Goal: Information Seeking & Learning: Check status

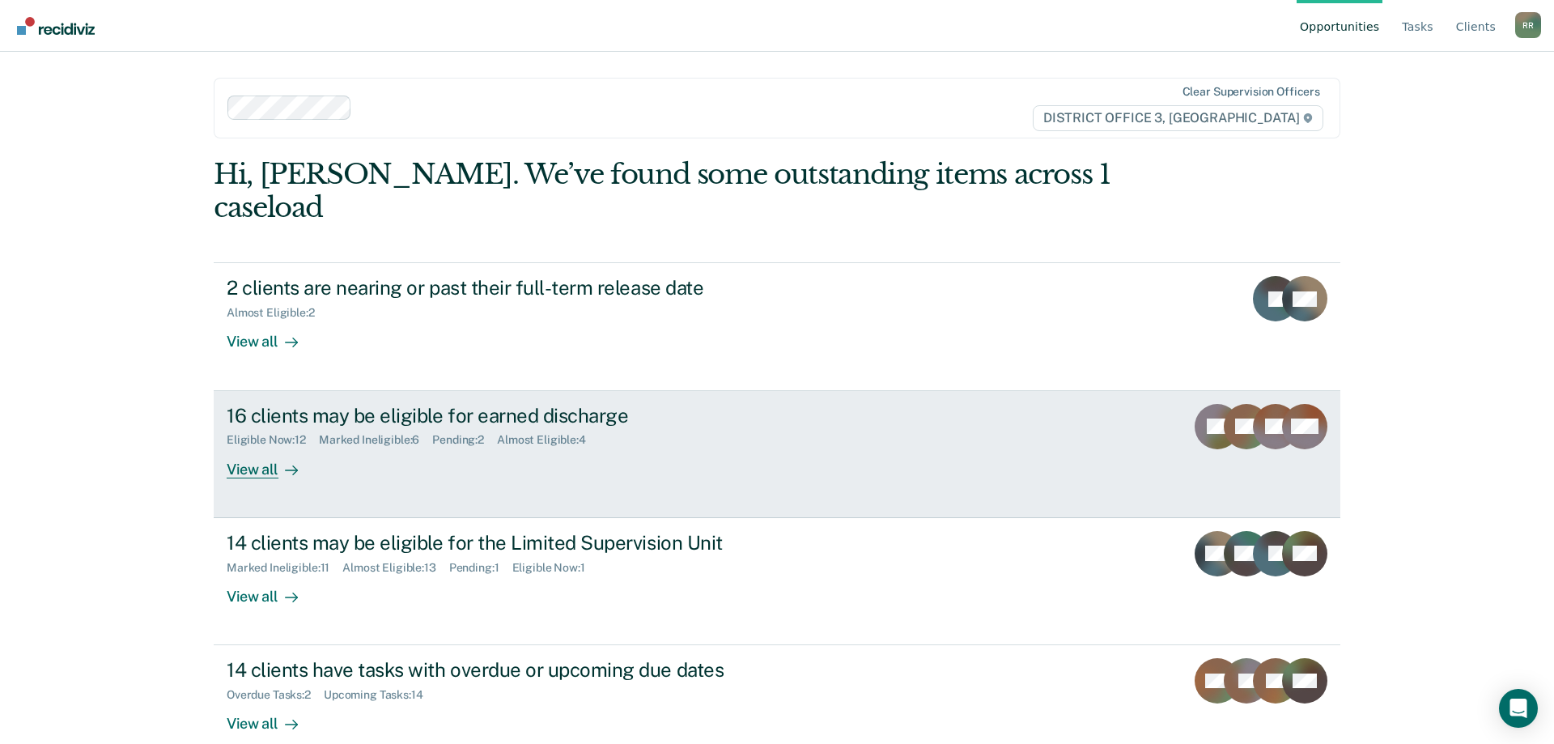
click at [257, 447] on div "View all" at bounding box center [272, 463] width 91 height 32
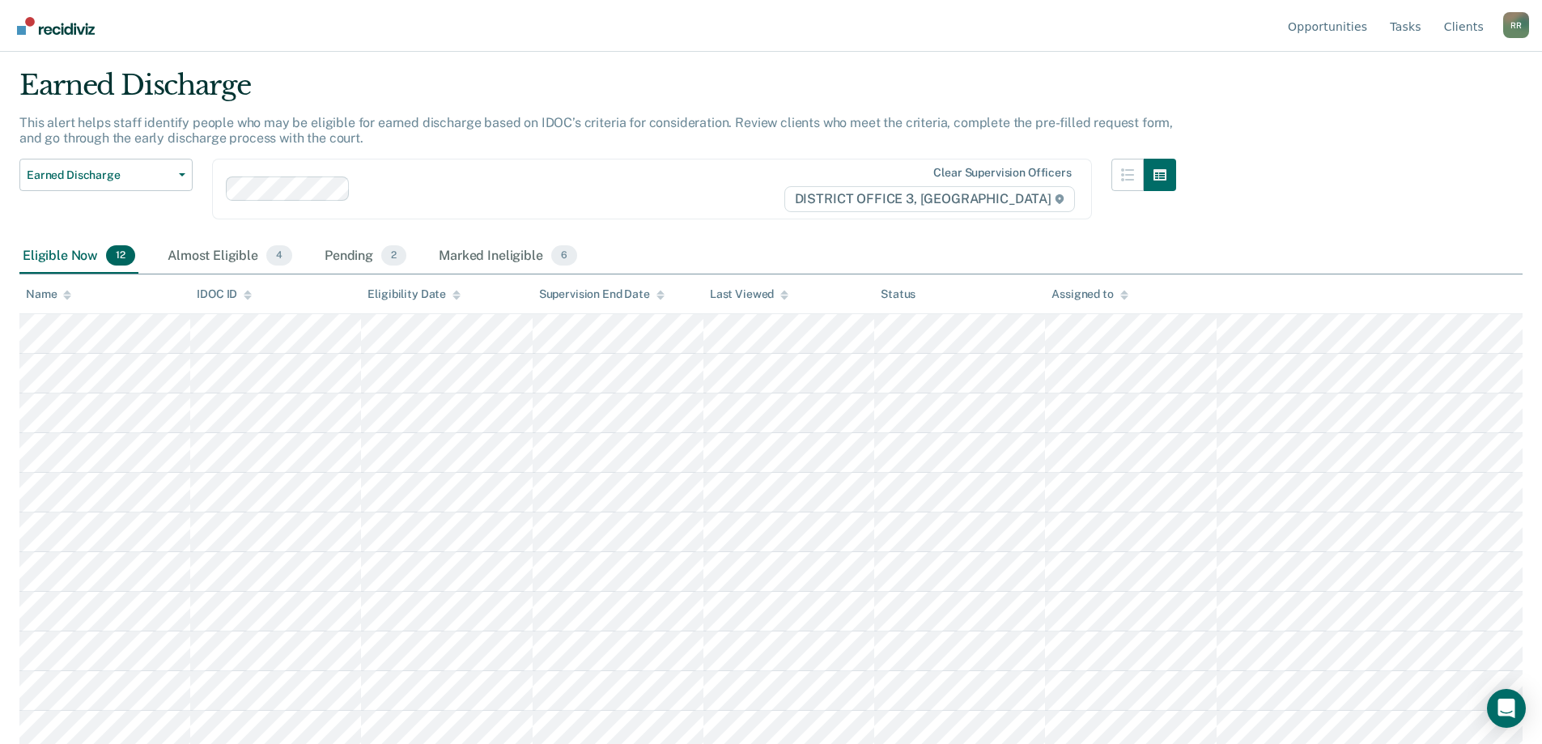
scroll to position [89, 0]
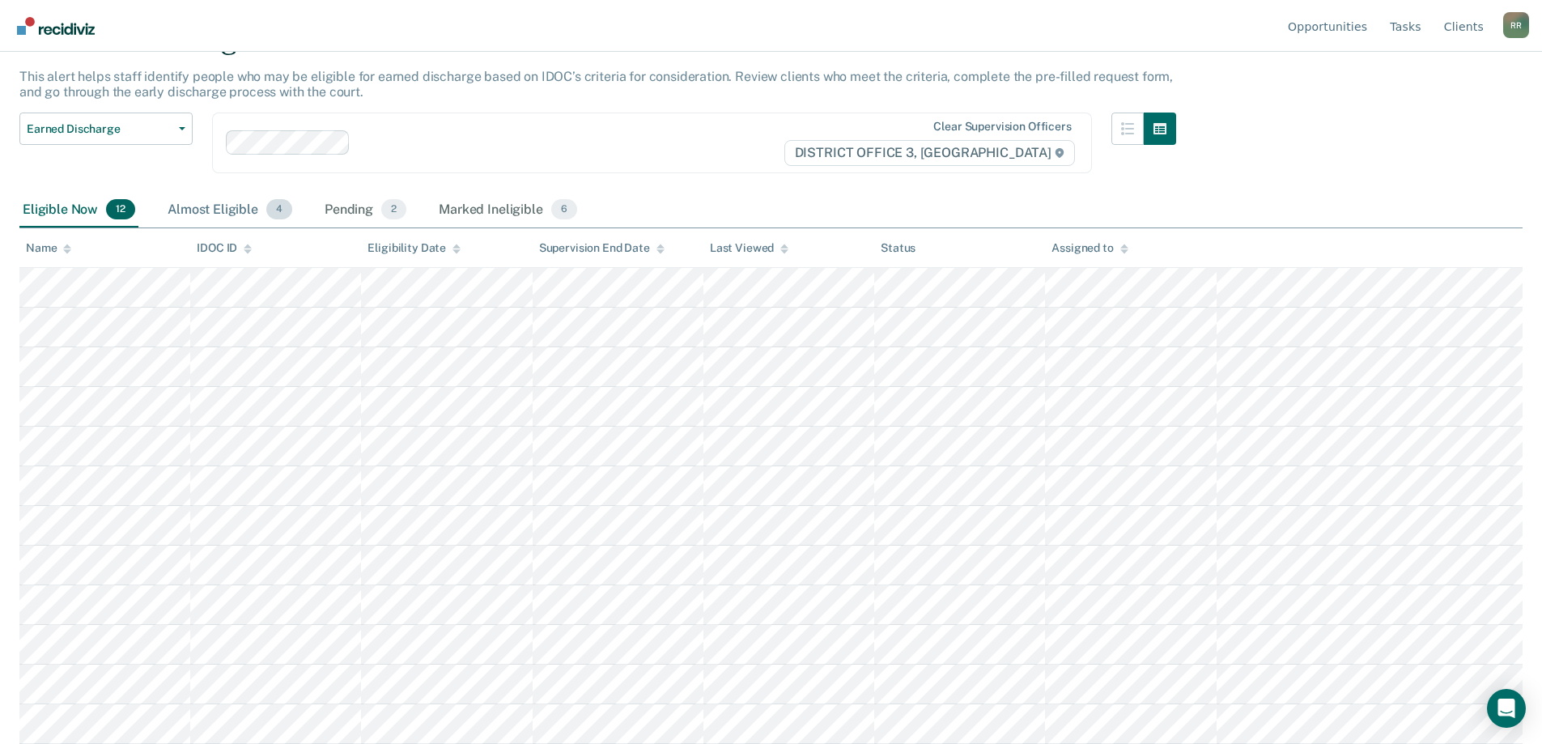
click at [216, 206] on div "Almost Eligible 4" at bounding box center [229, 211] width 131 height 36
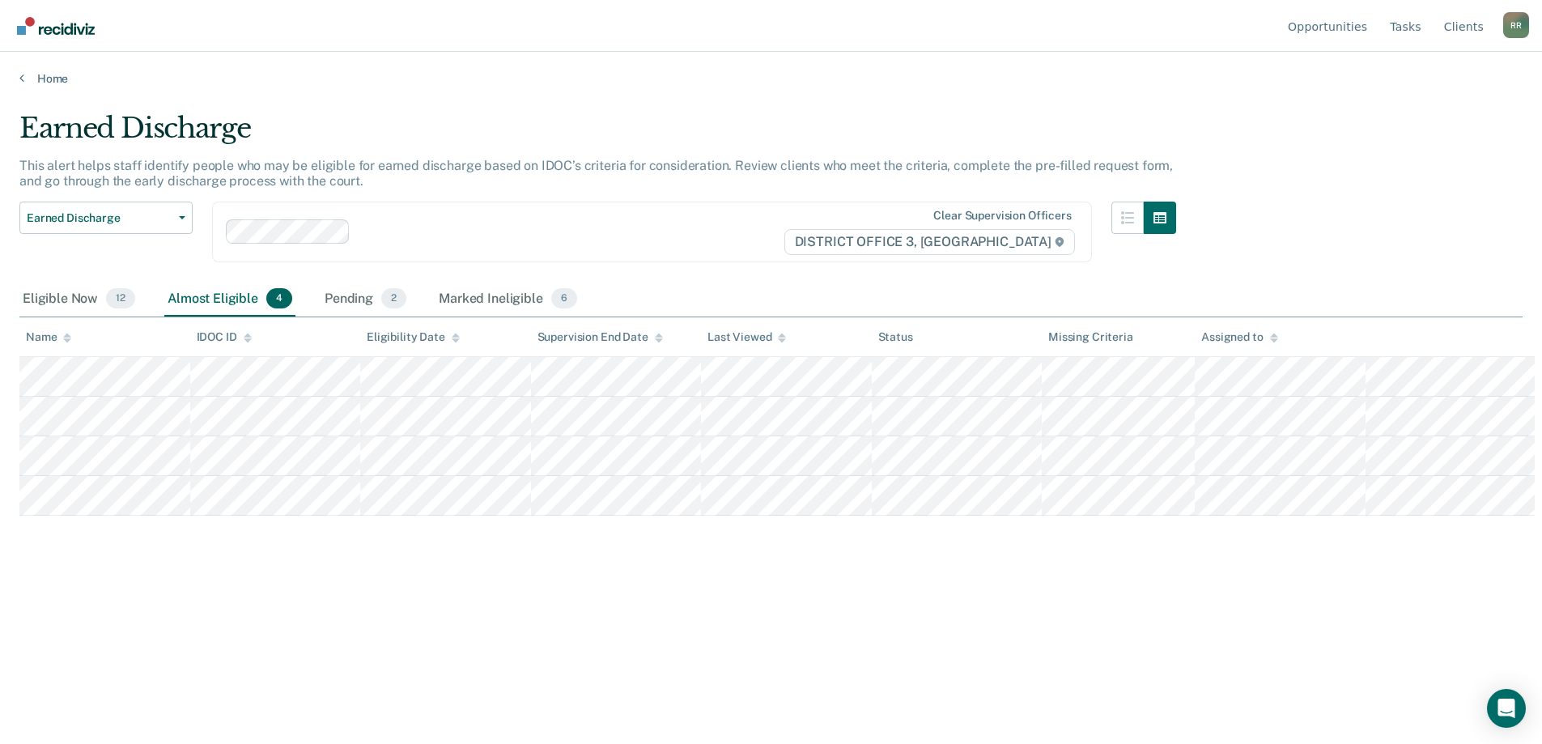
scroll to position [0, 0]
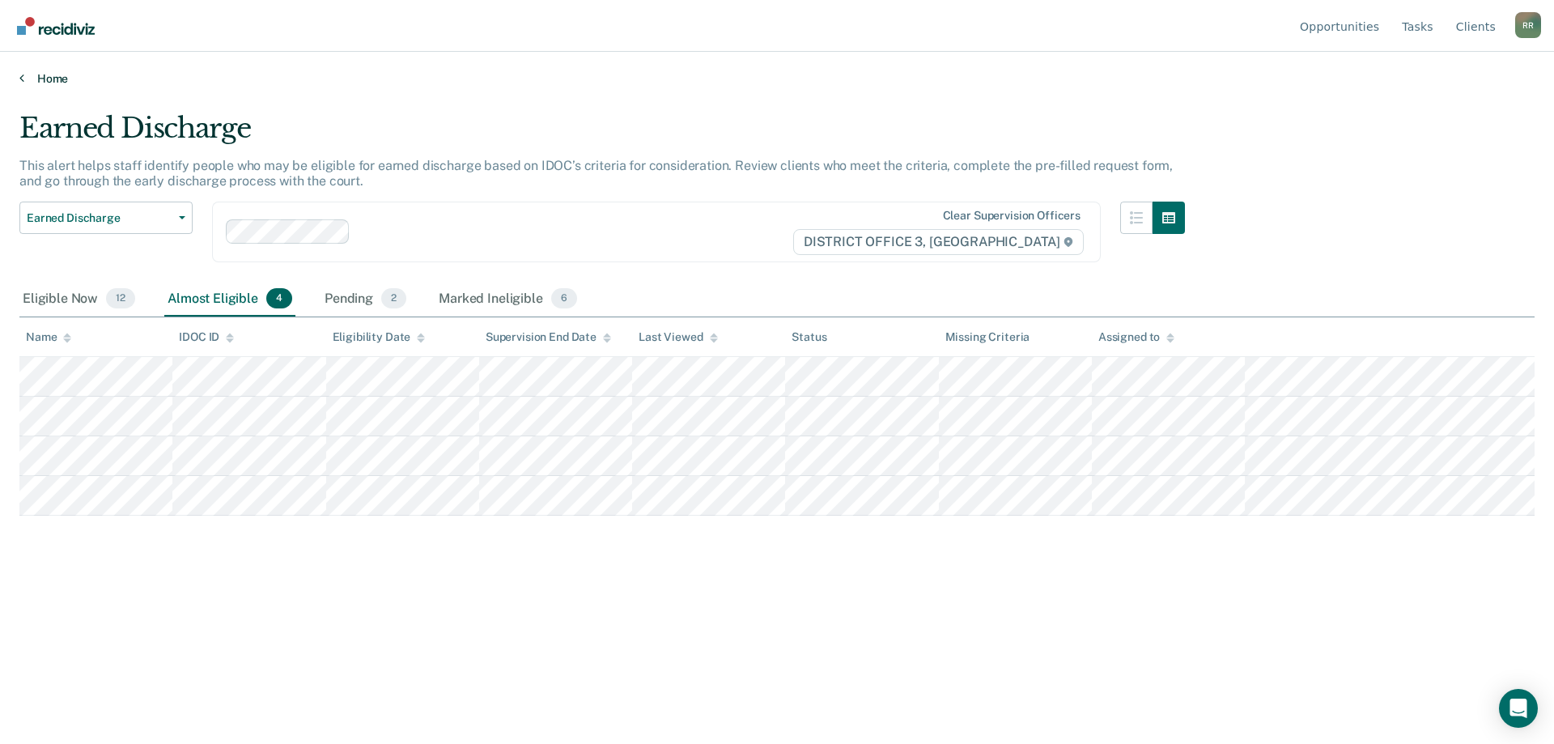
click at [25, 78] on link "Home" at bounding box center [777, 78] width 1516 height 15
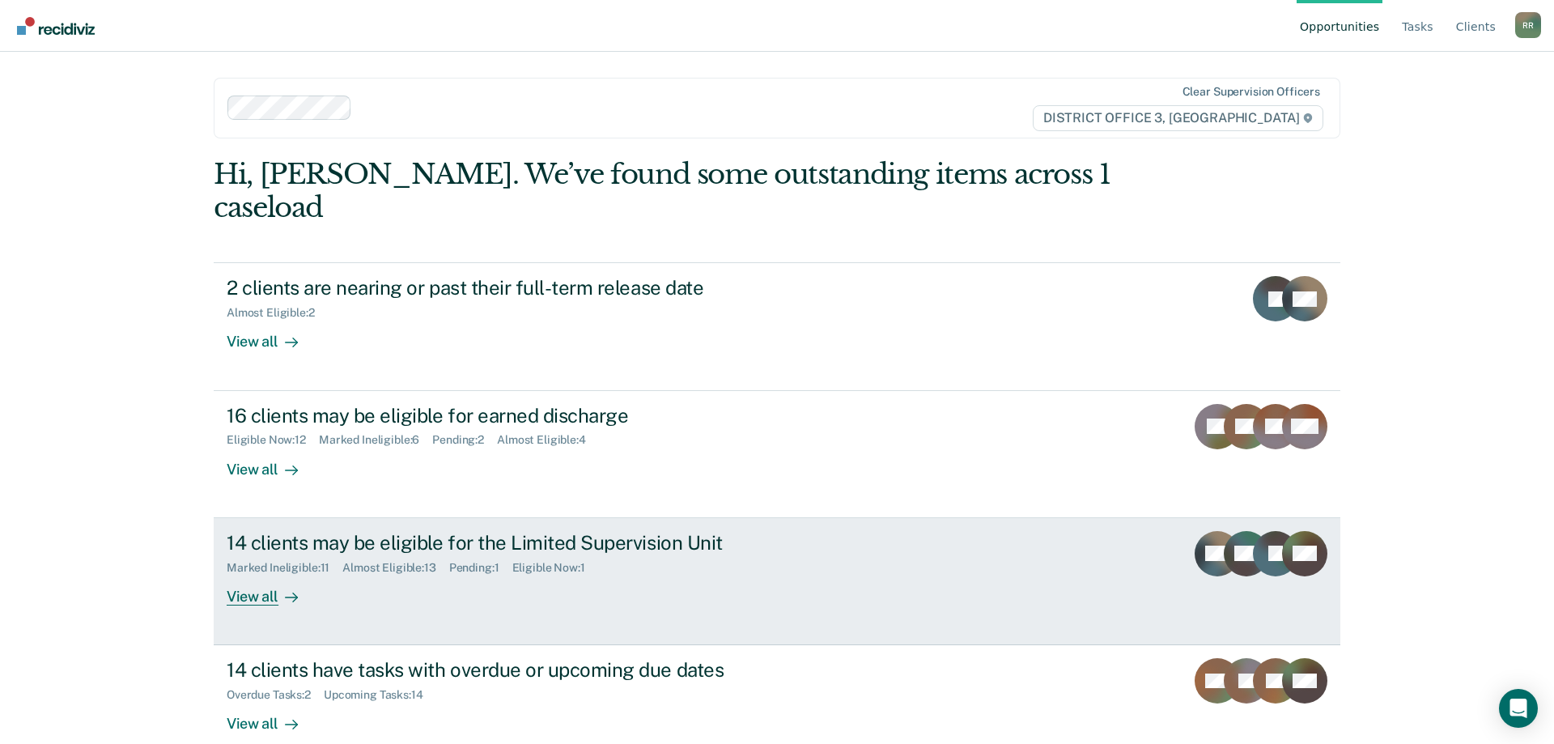
click at [375, 531] on div "14 clients may be eligible for the Limited Supervision Unit" at bounding box center [511, 542] width 568 height 23
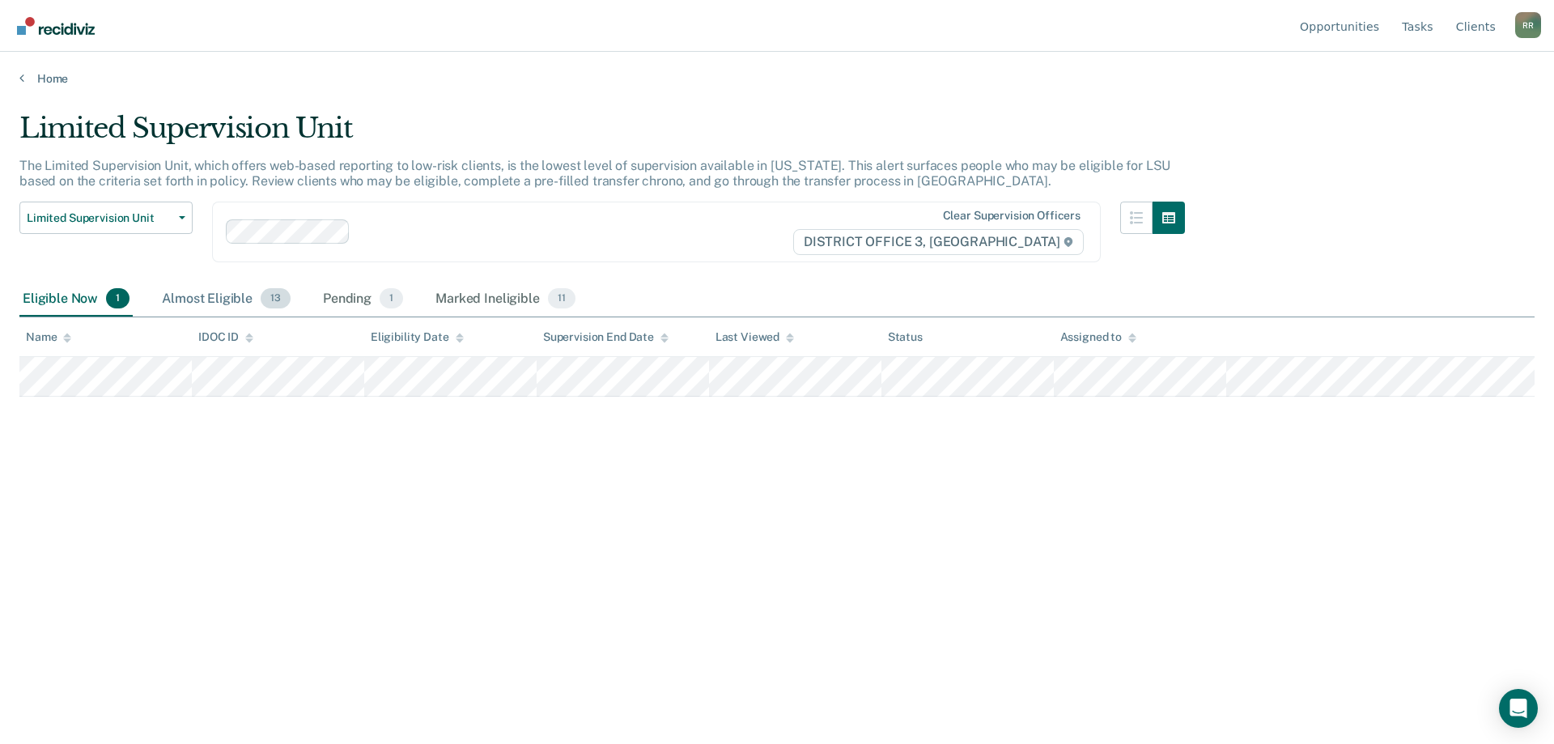
click at [228, 300] on div "Almost Eligible 13" at bounding box center [226, 300] width 135 height 36
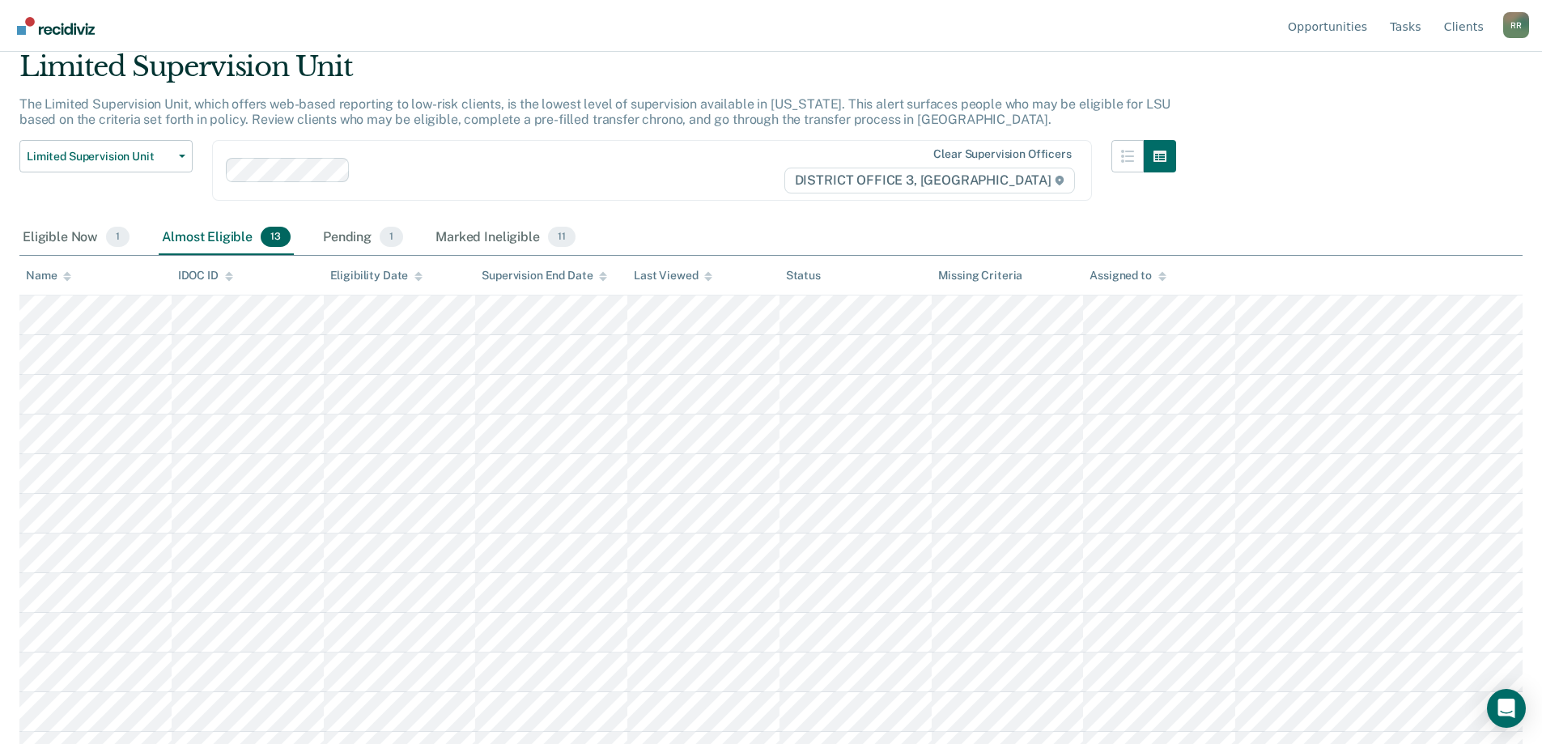
scroll to position [129, 0]
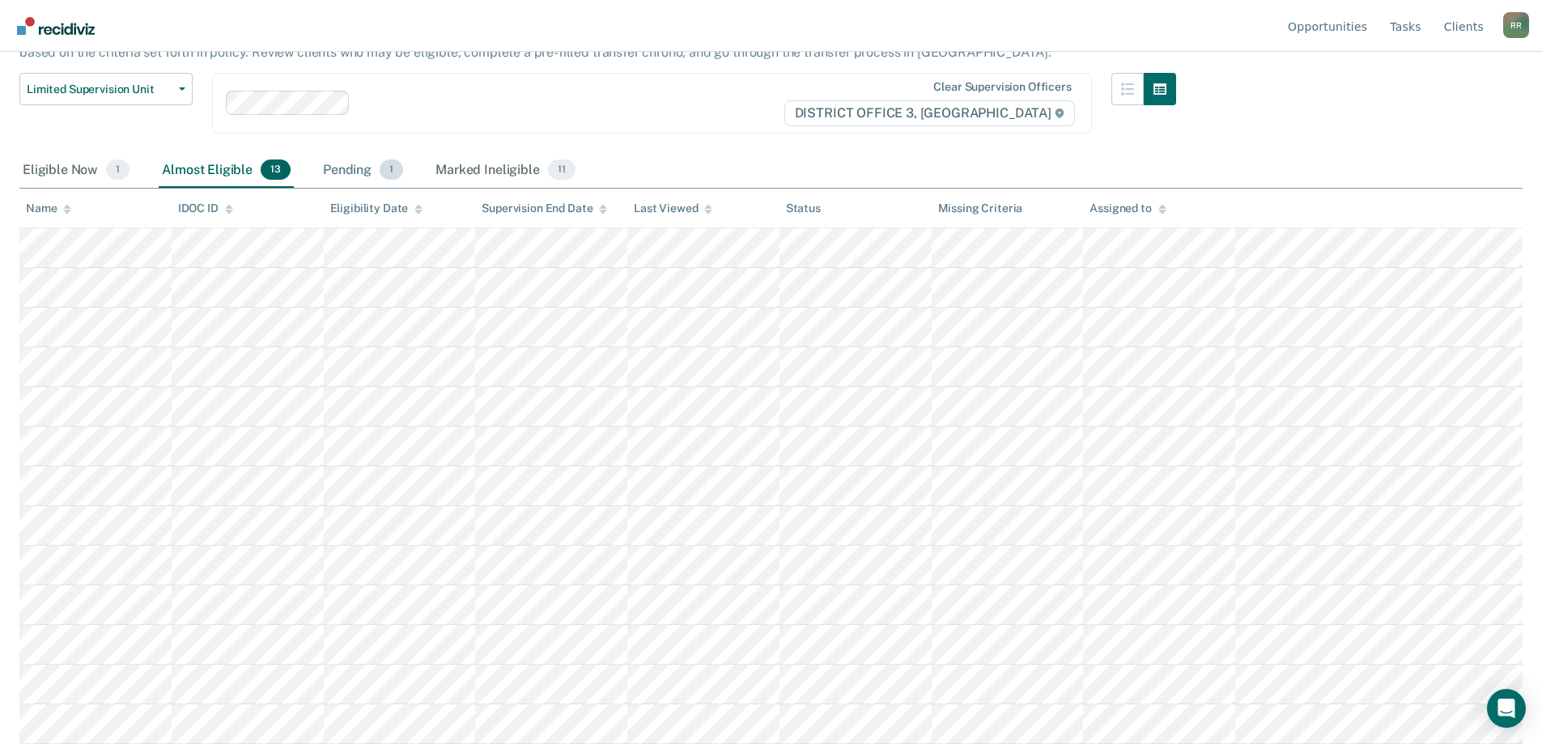
click at [355, 179] on div "Pending 1" at bounding box center [363, 171] width 87 height 36
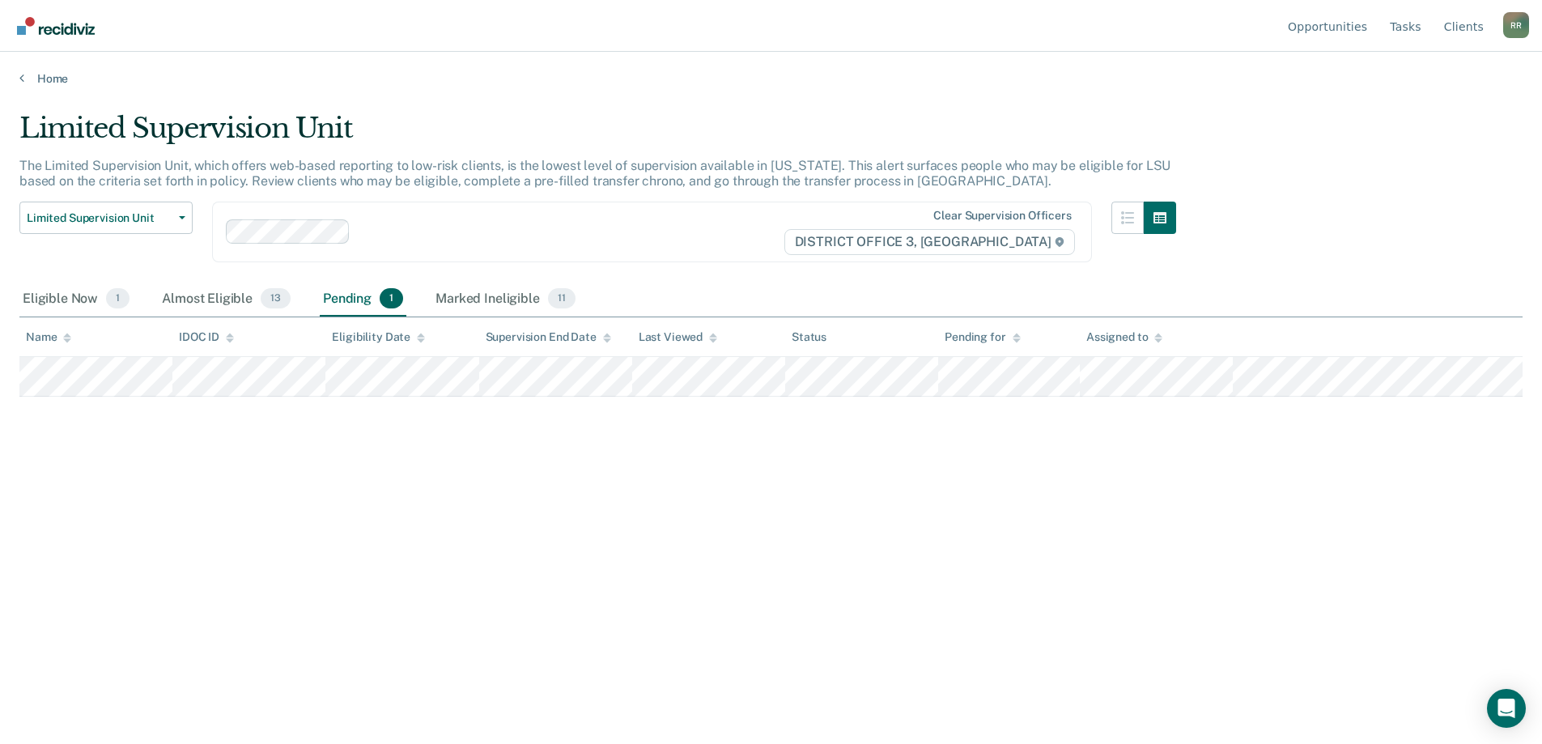
scroll to position [0, 0]
click at [496, 300] on div "Marked Ineligible 11" at bounding box center [505, 300] width 146 height 36
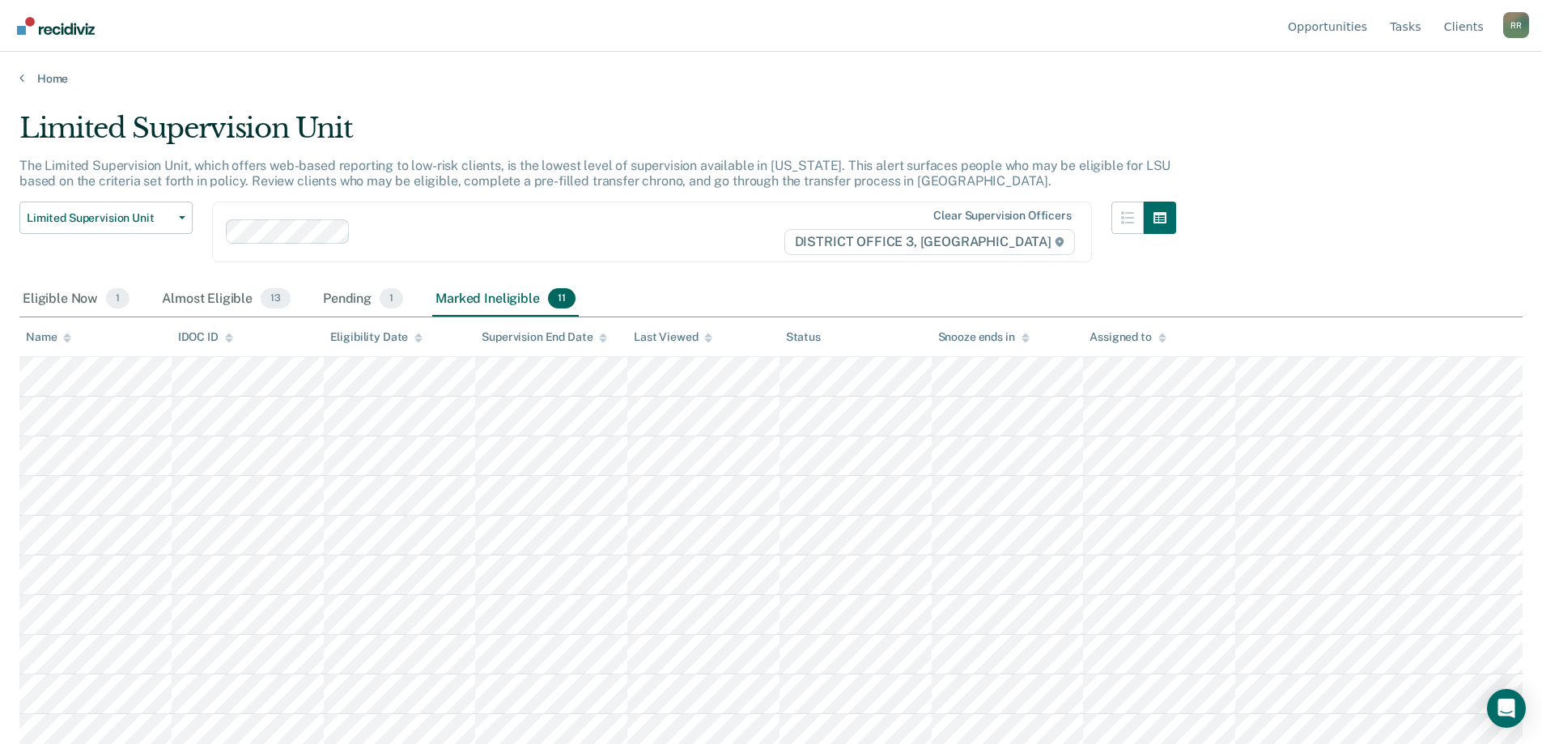
scroll to position [49, 0]
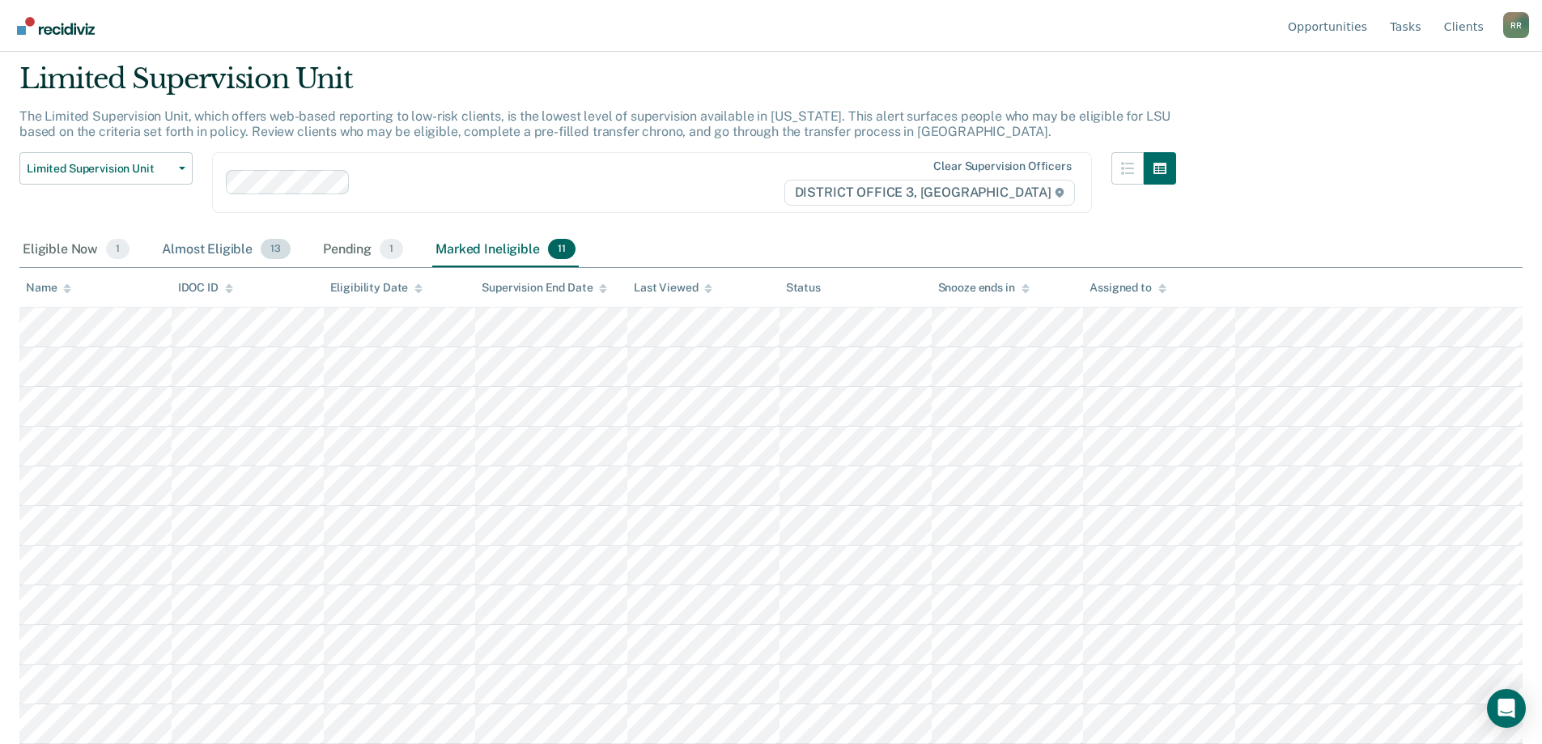
click at [212, 255] on div "Almost Eligible 13" at bounding box center [226, 250] width 135 height 36
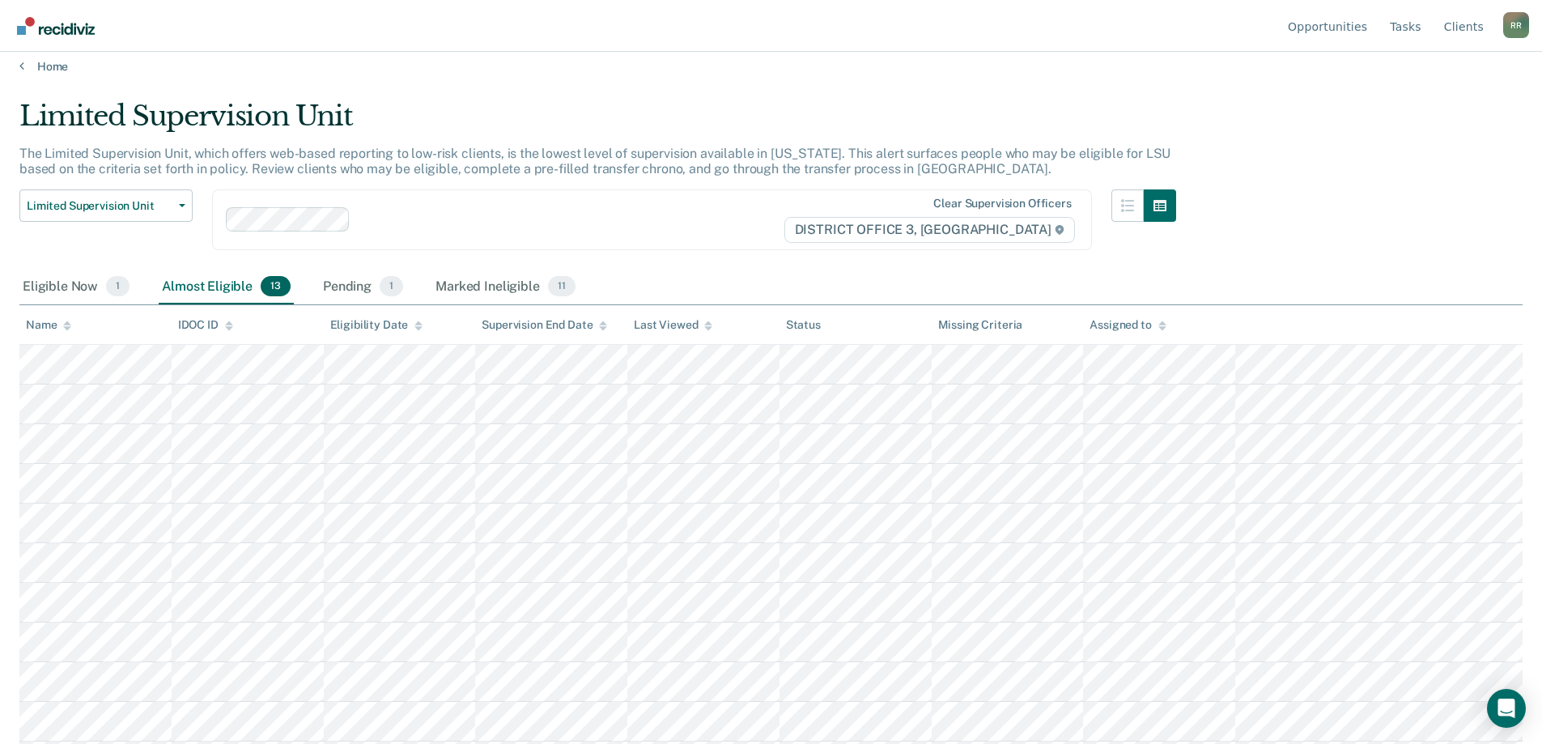
scroll to position [0, 0]
